Goal: Task Accomplishment & Management: Manage account settings

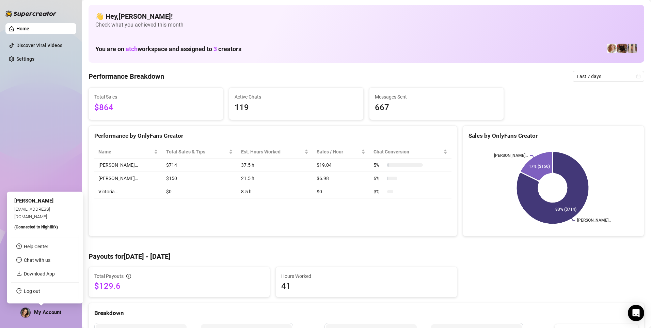
click at [35, 314] on span "My Account" at bounding box center [47, 312] width 27 height 6
click at [36, 293] on link "Log out" at bounding box center [32, 290] width 16 height 5
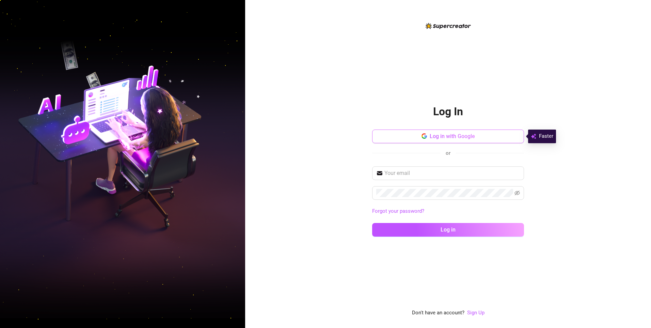
click at [408, 132] on button "Log in with Google" at bounding box center [448, 136] width 152 height 14
